Goal: Task Accomplishment & Management: Manage account settings

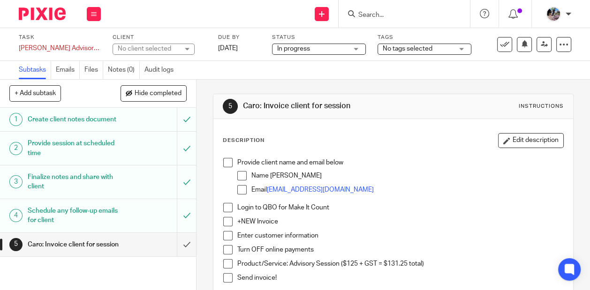
drag, startPoint x: 322, startPoint y: 176, endPoint x: 270, endPoint y: 173, distance: 52.5
click at [270, 173] on p "Name Ljudmila Petrovic" at bounding box center [407, 175] width 312 height 9
copy p "Ljudmila Petrovic"
drag, startPoint x: 366, startPoint y: 189, endPoint x: 269, endPoint y: 187, distance: 98.0
click at [269, 187] on p "Email ljudmilapetrovic1@gmail.com" at bounding box center [407, 189] width 312 height 9
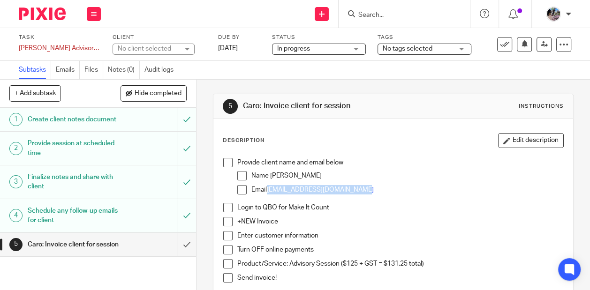
copy link "ljudmilapetrovic1@gmail.com"
click at [227, 155] on div "Provide client name and email below Name Ljudmila Petrovic Email ljudmilapetrov…" at bounding box center [392, 223] width 349 height 141
click at [227, 158] on span at bounding box center [227, 162] width 9 height 9
click at [239, 174] on span at bounding box center [241, 175] width 9 height 9
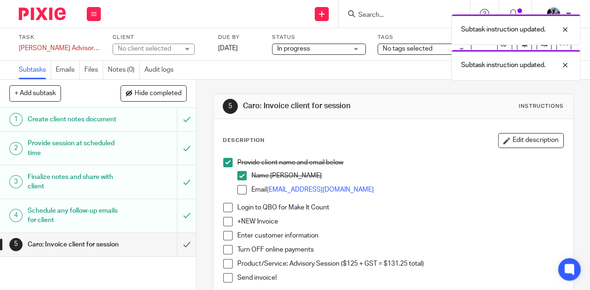
click at [241, 190] on span at bounding box center [241, 189] width 9 height 9
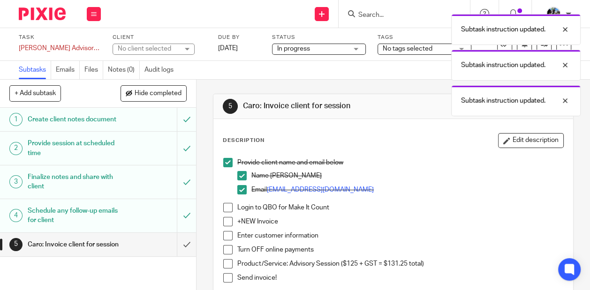
click at [224, 207] on span at bounding box center [227, 207] width 9 height 9
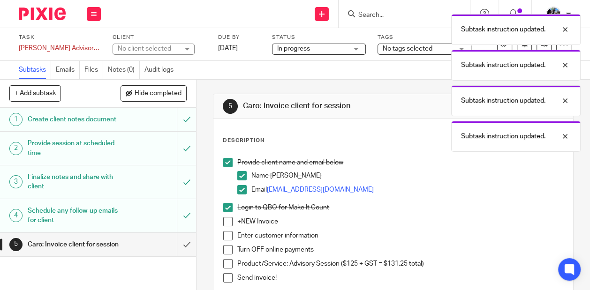
click at [224, 225] on span at bounding box center [227, 221] width 9 height 9
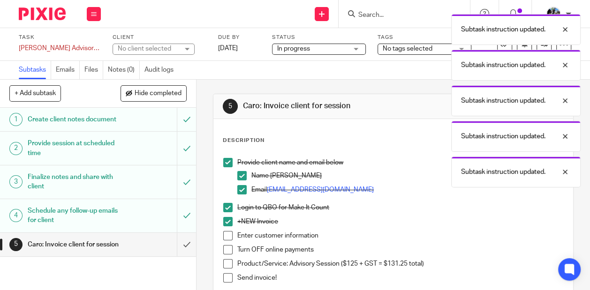
scroll to position [40, 0]
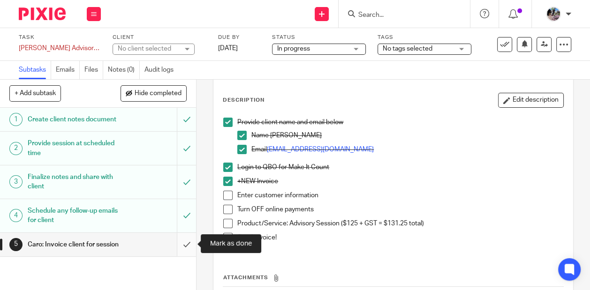
click at [188, 241] on input "submit" at bounding box center [98, 244] width 196 height 23
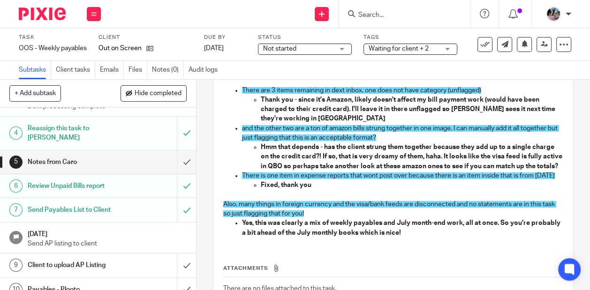
scroll to position [82, 0]
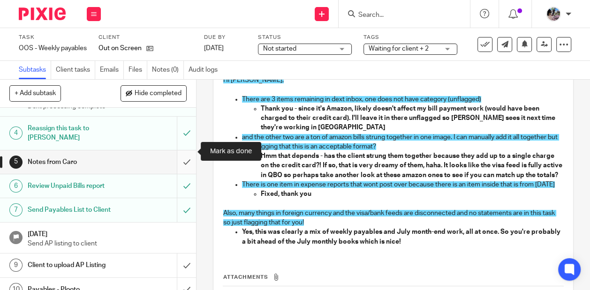
click at [181, 150] on input "submit" at bounding box center [98, 161] width 196 height 23
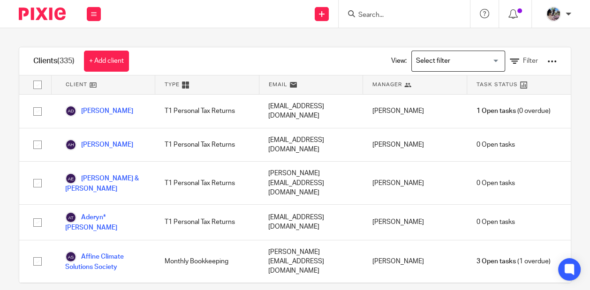
scroll to position [5850, 0]
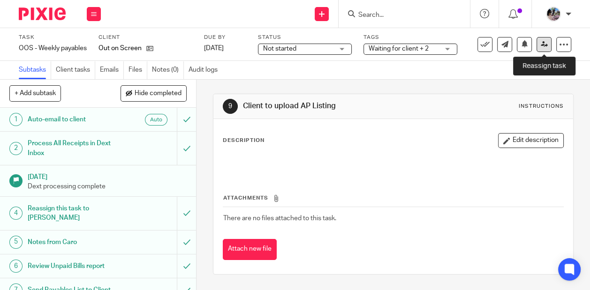
click at [546, 42] on icon at bounding box center [543, 44] width 7 height 7
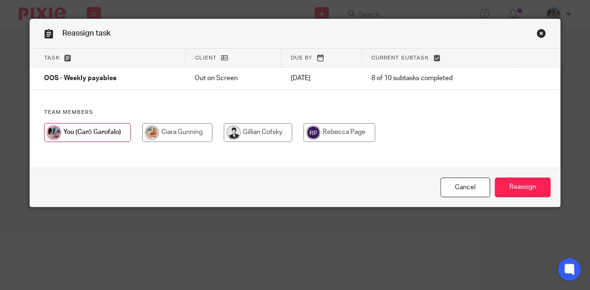
click at [274, 124] on input "radio" at bounding box center [258, 132] width 68 height 19
radio input "true"
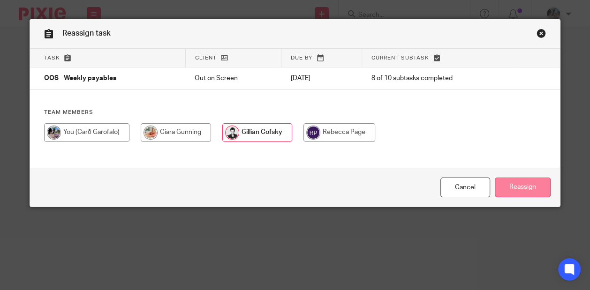
click at [505, 186] on input "Reassign" at bounding box center [522, 188] width 56 height 20
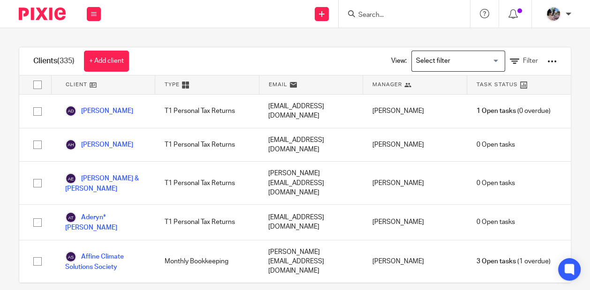
scroll to position [1263, 0]
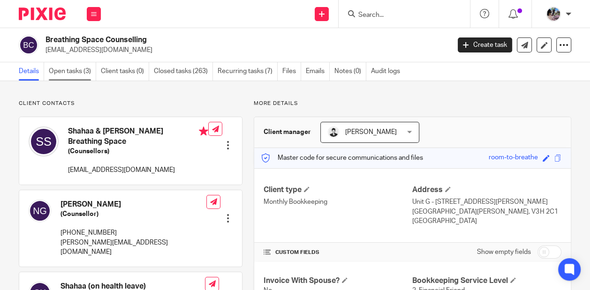
click at [78, 73] on link "Open tasks (3)" at bounding box center [72, 71] width 47 height 18
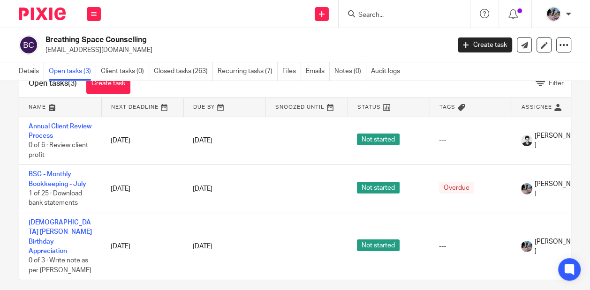
scroll to position [31, 0]
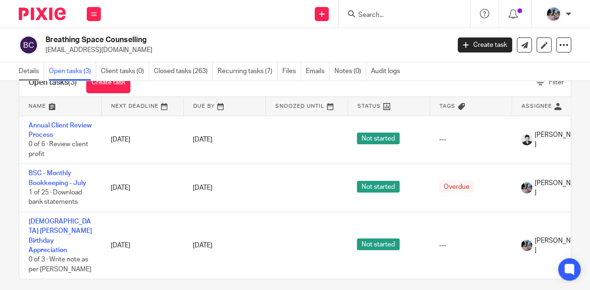
click at [33, 68] on link "Details" at bounding box center [31, 71] width 25 height 18
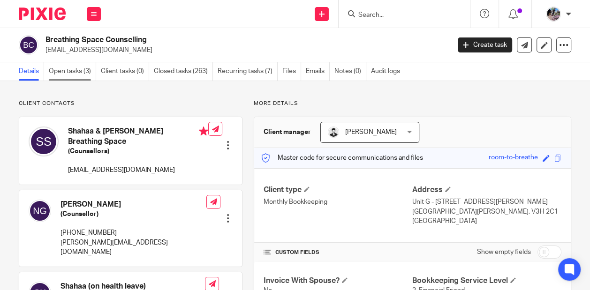
click at [67, 70] on link "Open tasks (3)" at bounding box center [72, 71] width 47 height 18
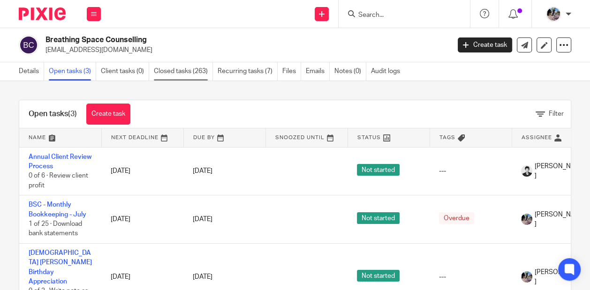
click at [184, 70] on link "Closed tasks (263)" at bounding box center [183, 71] width 59 height 18
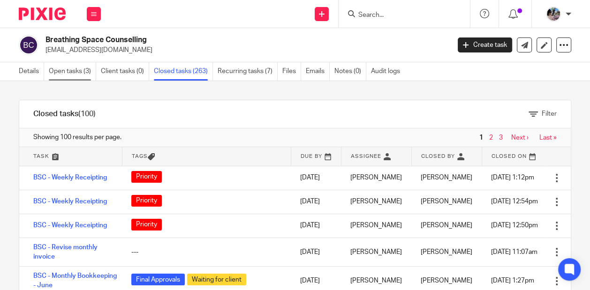
click at [77, 72] on link "Open tasks (3)" at bounding box center [72, 71] width 47 height 18
